Goal: Transaction & Acquisition: Purchase product/service

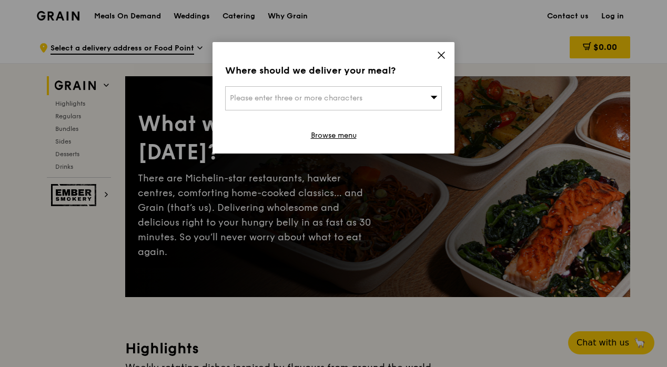
click at [445, 59] on icon at bounding box center [441, 55] width 9 height 9
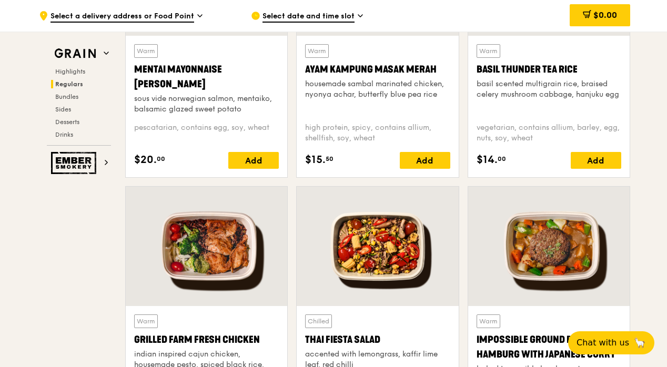
scroll to position [1052, 0]
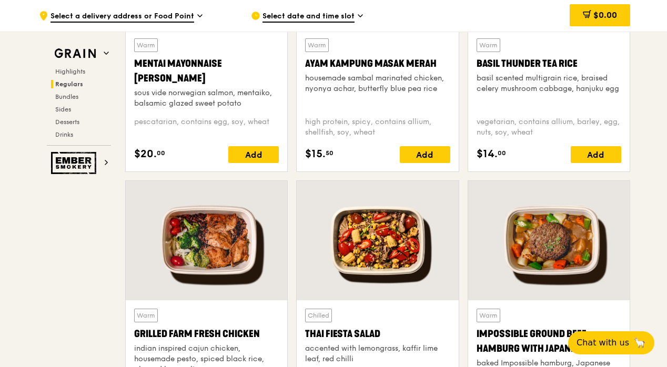
click at [239, 330] on div "Grilled Farm Fresh Chicken" at bounding box center [206, 334] width 145 height 15
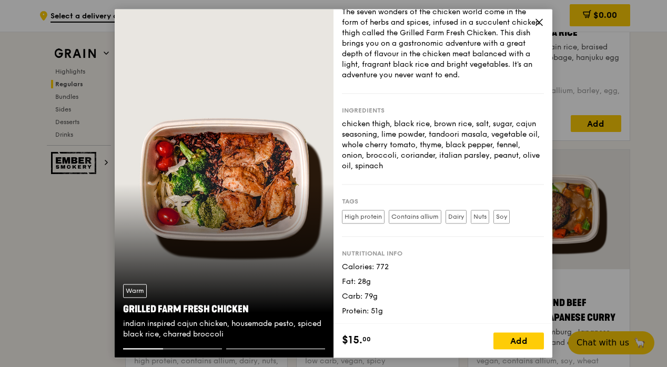
scroll to position [1105, 0]
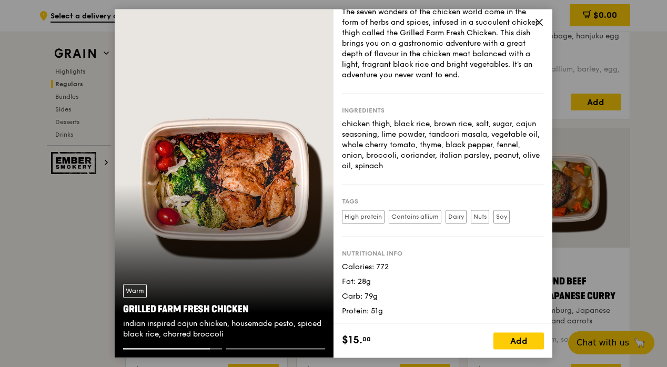
drag, startPoint x: 262, startPoint y: 306, endPoint x: 134, endPoint y: 302, distance: 127.9
click at [134, 303] on div "Grilled Farm Fresh Chicken" at bounding box center [224, 310] width 202 height 15
copy div "illed Farm Fresh Chicken"
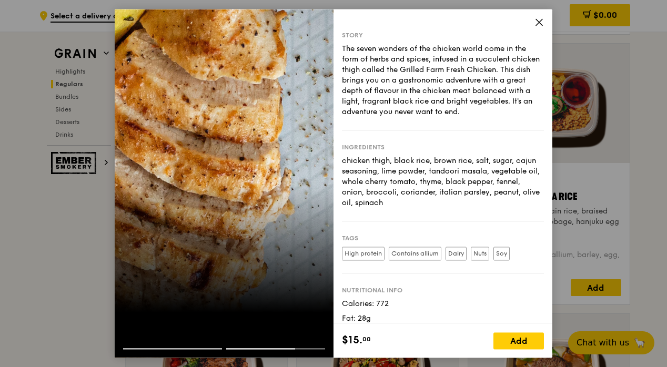
scroll to position [842, 0]
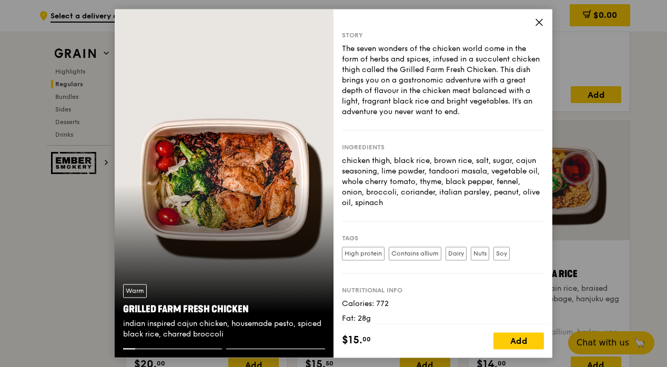
drag, startPoint x: 254, startPoint y: 307, endPoint x: 122, endPoint y: 306, distance: 132.1
click at [122, 306] on div "Warm Grilled Farm Fresh Chicken indian inspired cajun chicken, housemade pesto,…" at bounding box center [224, 312] width 219 height 73
copy div "Grilled Farm Fresh Chicken"
click at [539, 23] on icon at bounding box center [539, 21] width 9 height 9
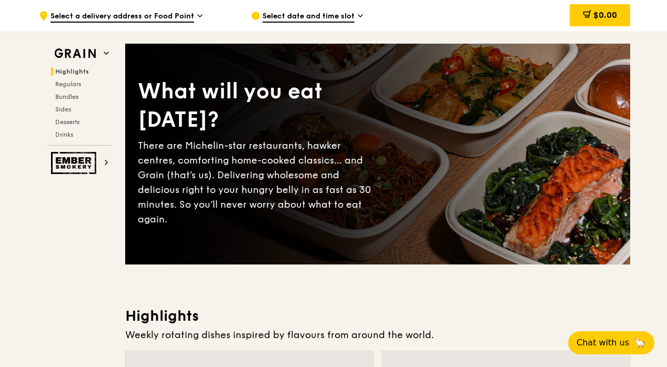
scroll to position [0, 0]
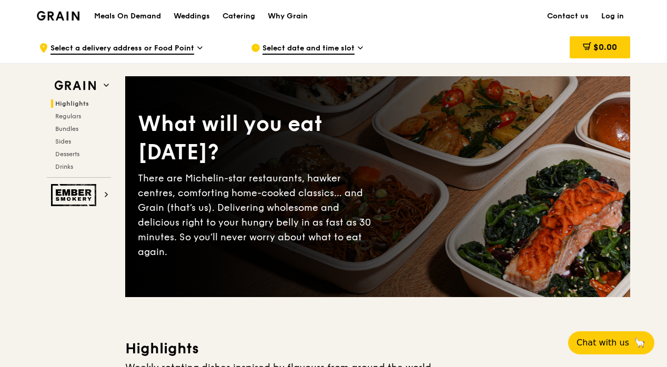
click at [60, 115] on span "Regulars" at bounding box center [68, 116] width 26 height 7
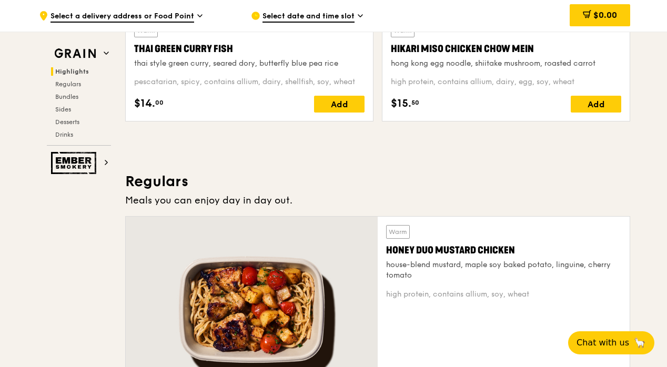
scroll to position [681, 0]
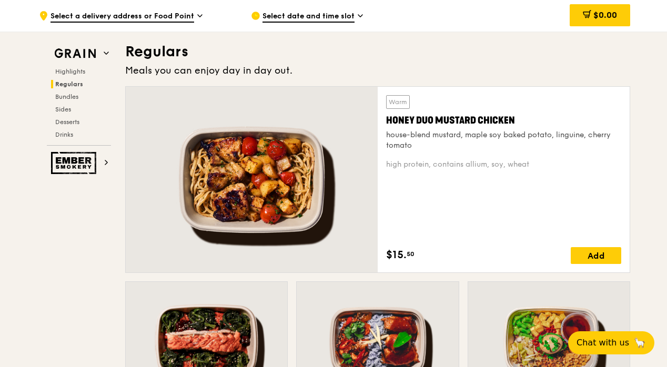
click at [68, 108] on span "Sides" at bounding box center [63, 109] width 16 height 7
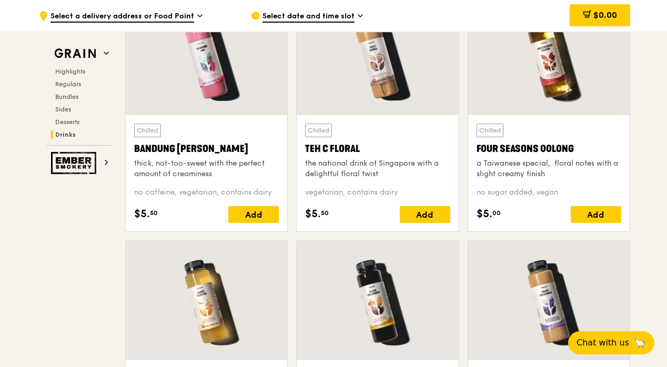
scroll to position [3740, 0]
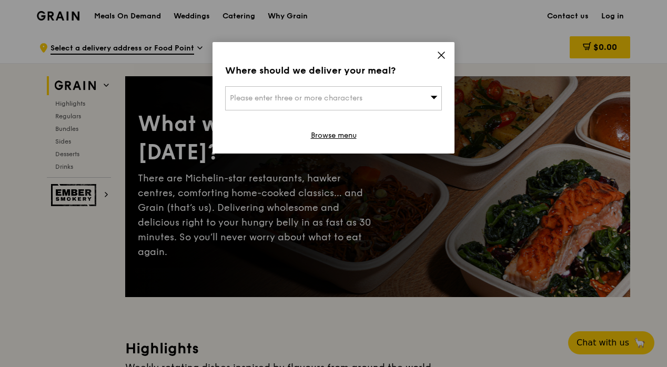
click at [442, 55] on icon at bounding box center [441, 55] width 6 height 6
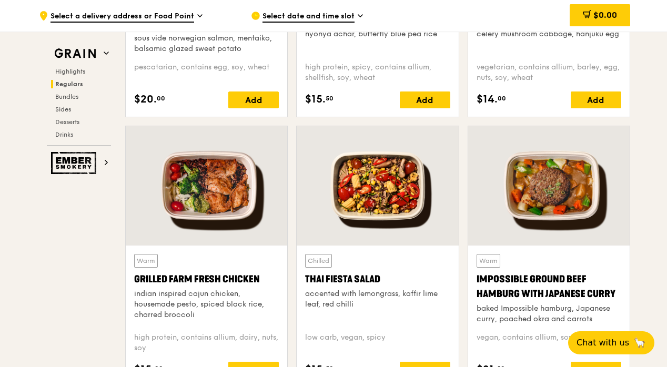
scroll to position [1263, 0]
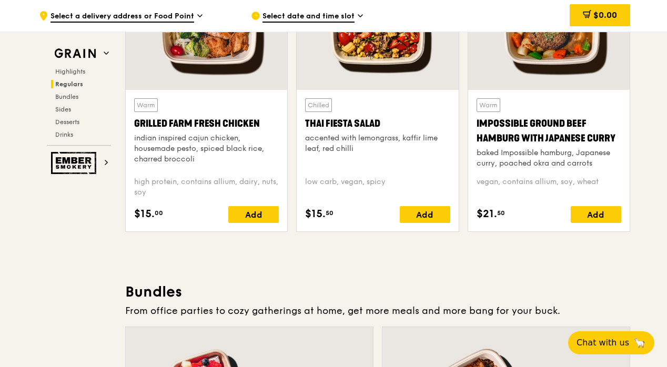
drag, startPoint x: 265, startPoint y: 117, endPoint x: 134, endPoint y: 123, distance: 131.7
click at [134, 123] on div "Grilled Farm Fresh Chicken" at bounding box center [206, 123] width 145 height 15
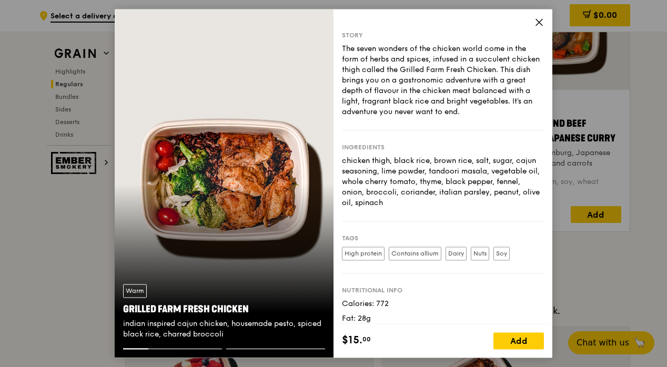
drag, startPoint x: 256, startPoint y: 305, endPoint x: 119, endPoint y: 306, distance: 136.8
click at [119, 306] on div "Warm Grilled Farm Fresh Chicken indian inspired cajun chicken, housemade pesto,…" at bounding box center [224, 312] width 219 height 73
copy div "Grilled Farm Fresh Chicken"
drag, startPoint x: 537, startPoint y: 20, endPoint x: 542, endPoint y: 13, distance: 8.6
click at [538, 19] on icon at bounding box center [539, 21] width 9 height 9
